Goal: Information Seeking & Learning: Learn about a topic

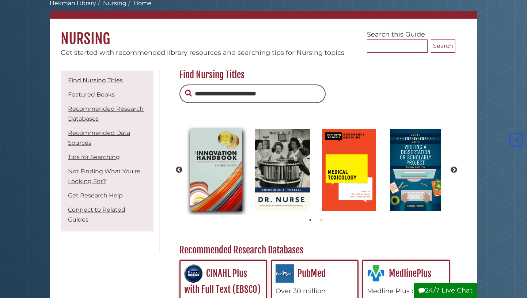
scroll to position [38, 0]
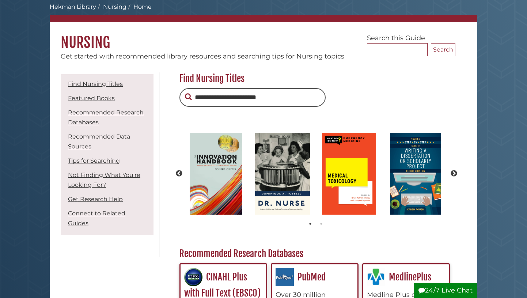
click at [223, 101] on input "text" at bounding box center [252, 97] width 146 height 19
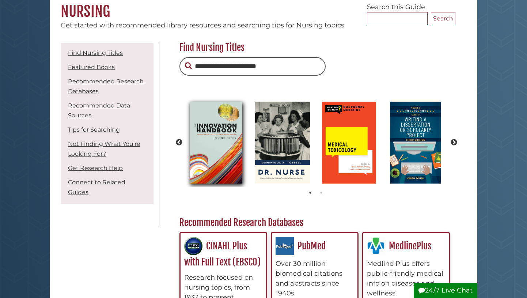
scroll to position [75, 0]
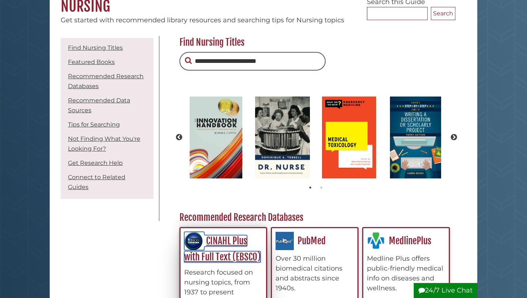
click at [229, 257] on link "CINAHL Plus with Full Text (EBSCO)" at bounding box center [222, 249] width 76 height 28
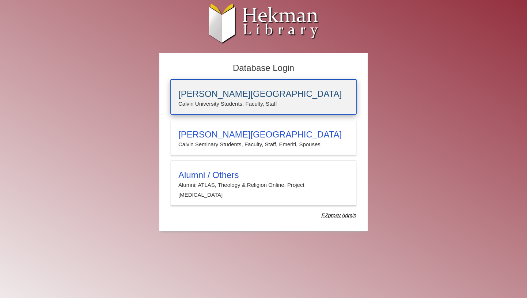
click at [251, 92] on h3 "[PERSON_NAME][GEOGRAPHIC_DATA]" at bounding box center [263, 94] width 170 height 10
